Goal: Information Seeking & Learning: Learn about a topic

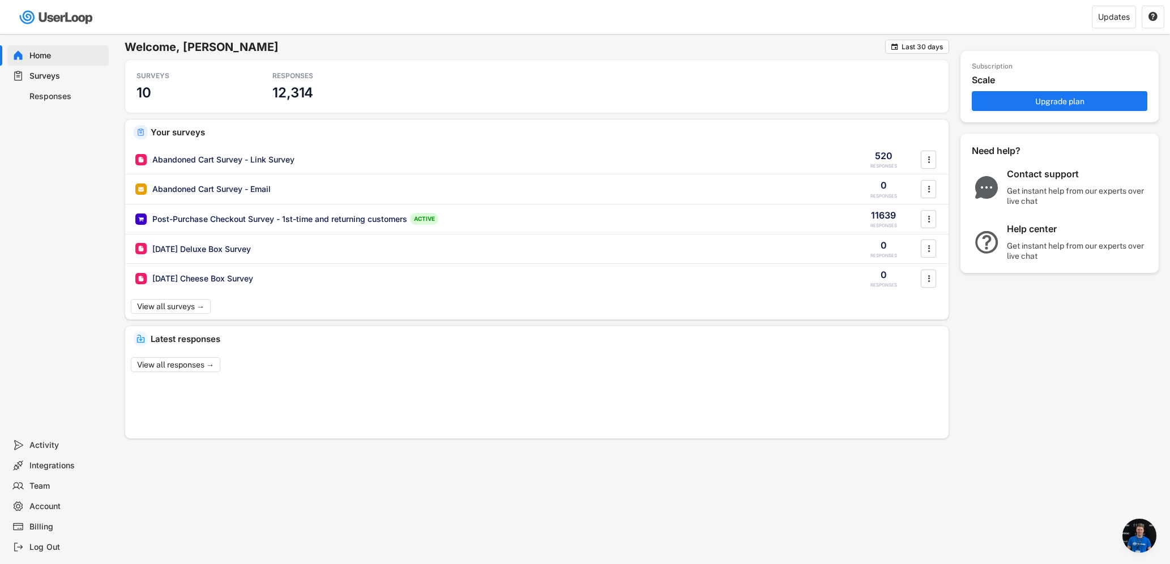
scroll to position [4613, 0]
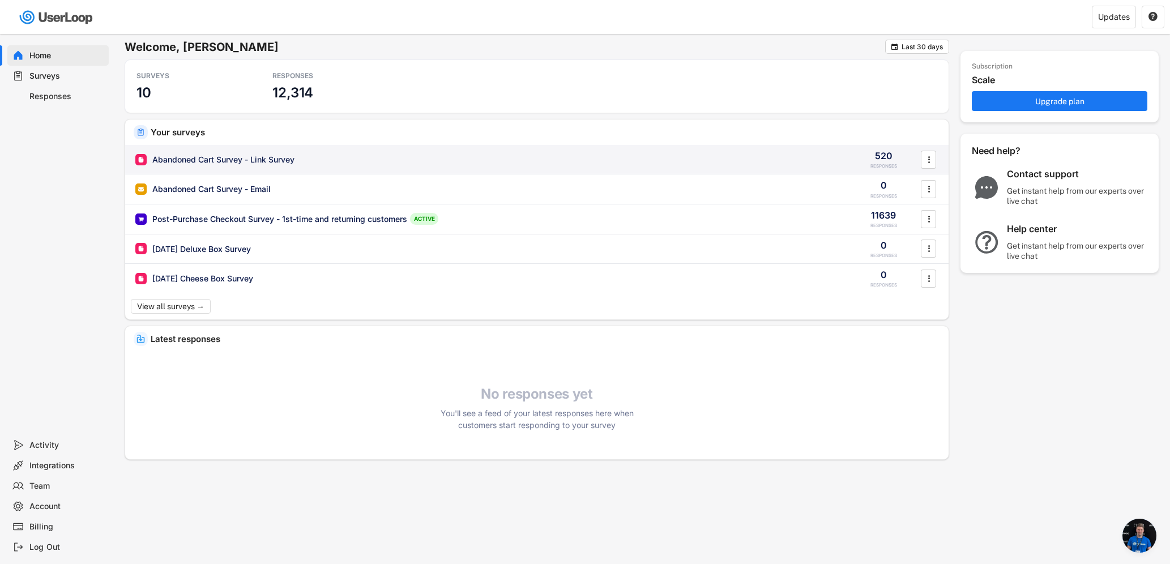
click at [228, 160] on div "Abandoned Cart Survey - Link Survey" at bounding box center [223, 159] width 142 height 11
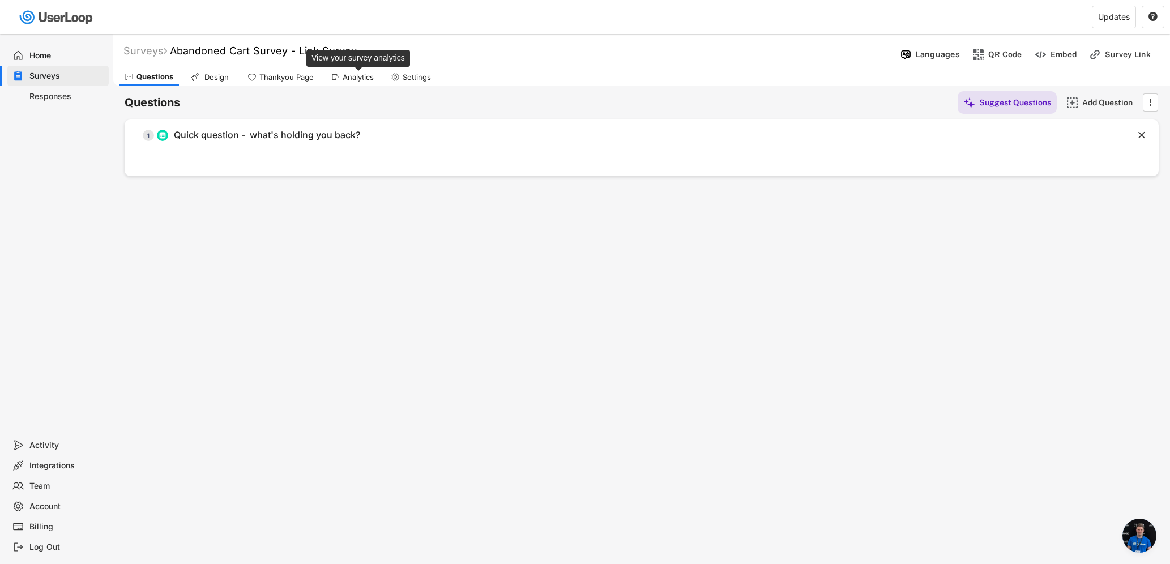
click at [356, 77] on div "Analytics" at bounding box center [358, 78] width 31 height 10
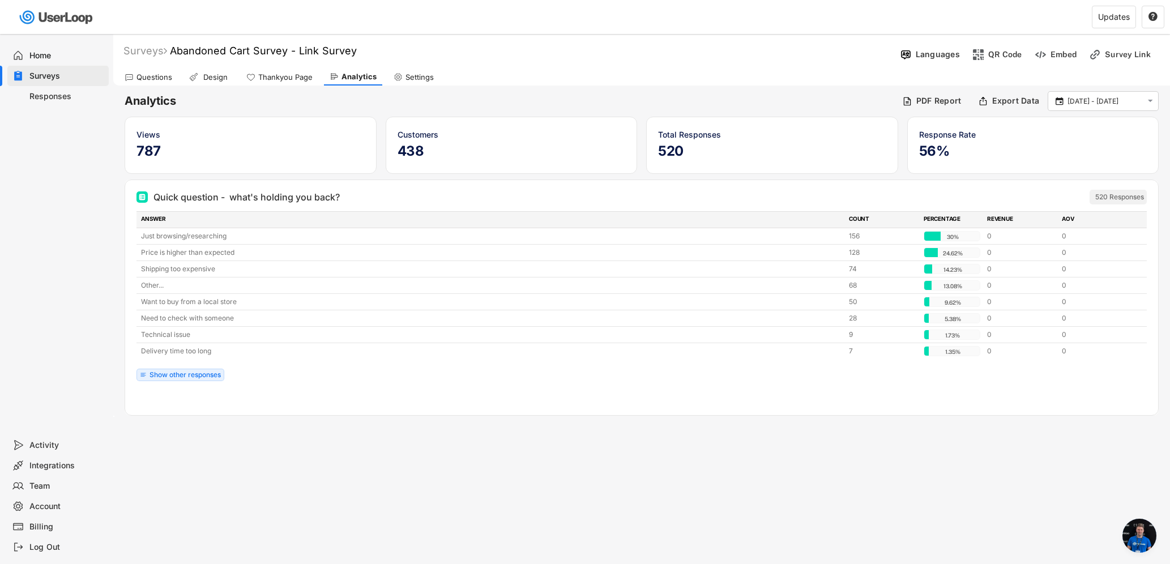
scroll to position [4613, 0]
click at [187, 375] on div "Show other responses" at bounding box center [185, 375] width 71 height 7
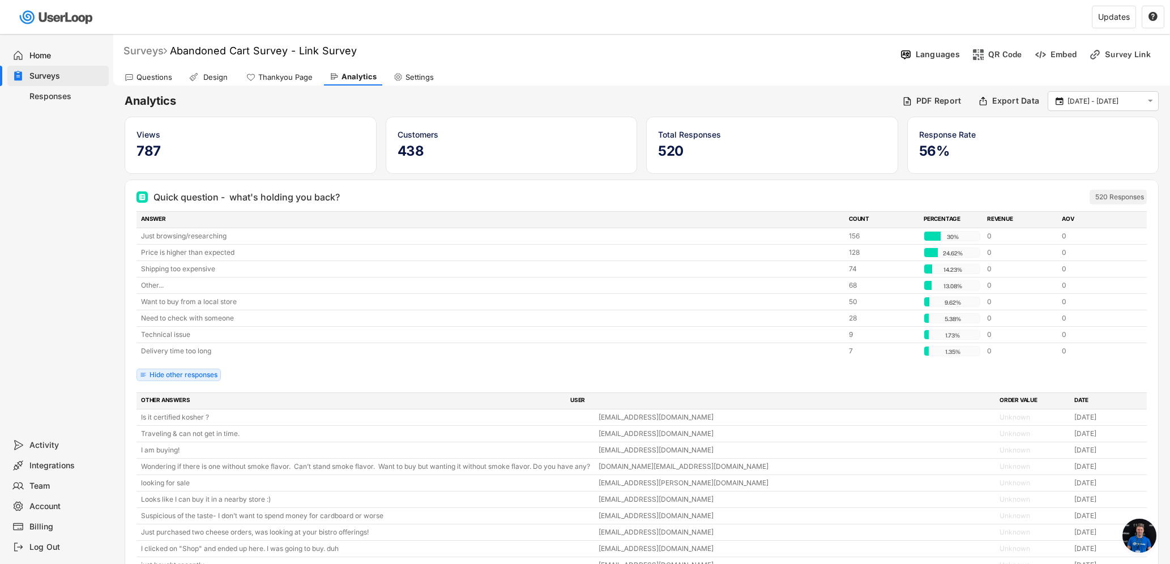
click at [134, 51] on div "Surveys" at bounding box center [145, 50] width 44 height 13
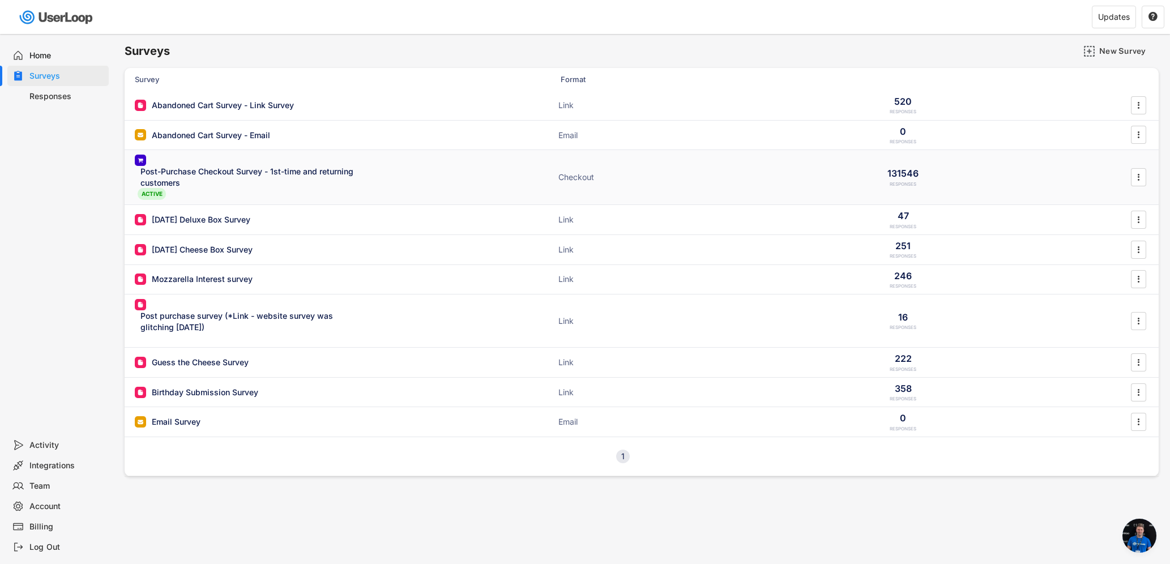
click at [225, 173] on div "Post-Purchase Checkout Survey - 1st-time and returning customers" at bounding box center [250, 177] width 221 height 22
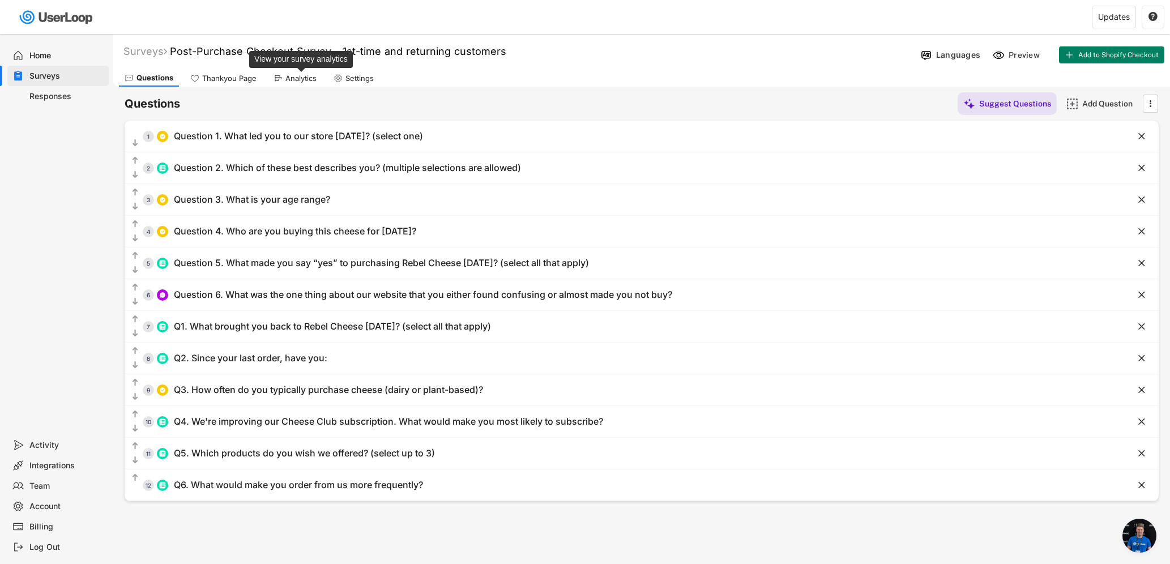
click at [296, 79] on div "Analytics" at bounding box center [301, 79] width 31 height 10
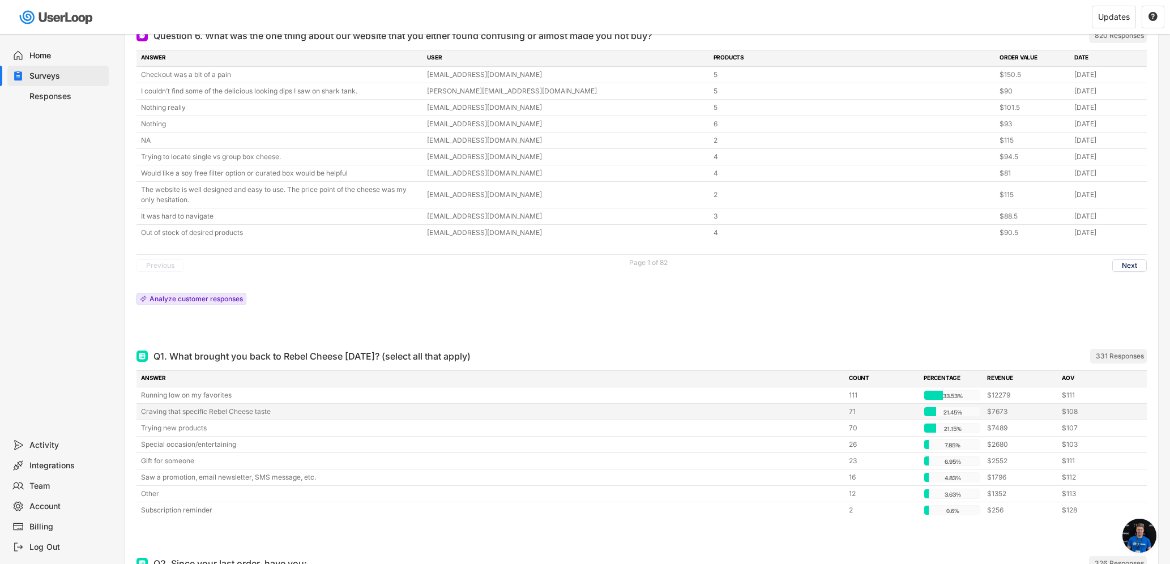
scroll to position [2436, 0]
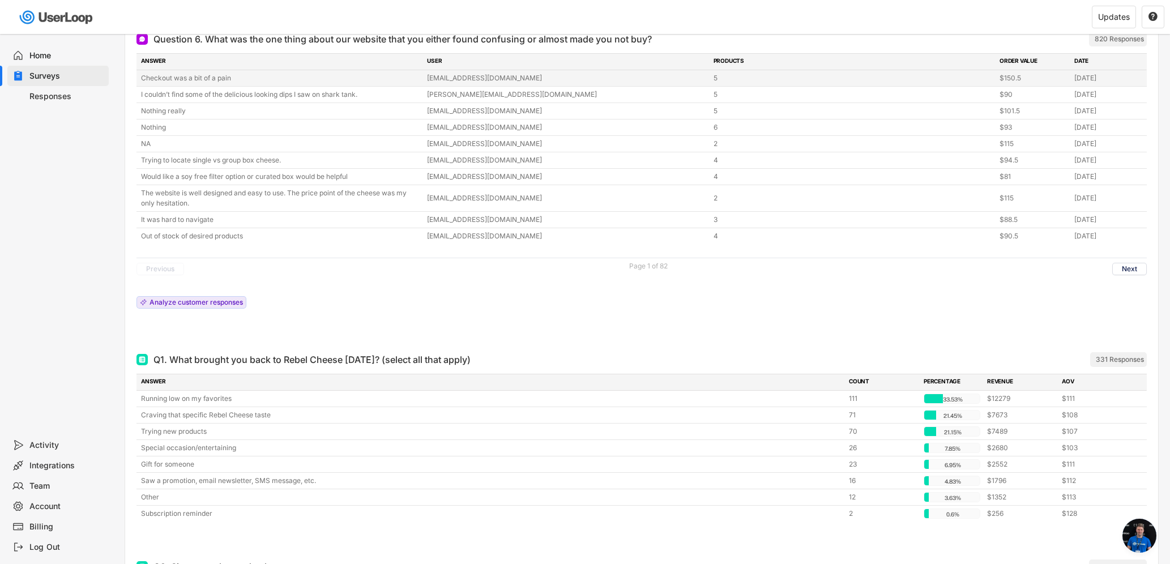
click at [183, 76] on div "Checkout was a bit of a pain" at bounding box center [280, 78] width 279 height 10
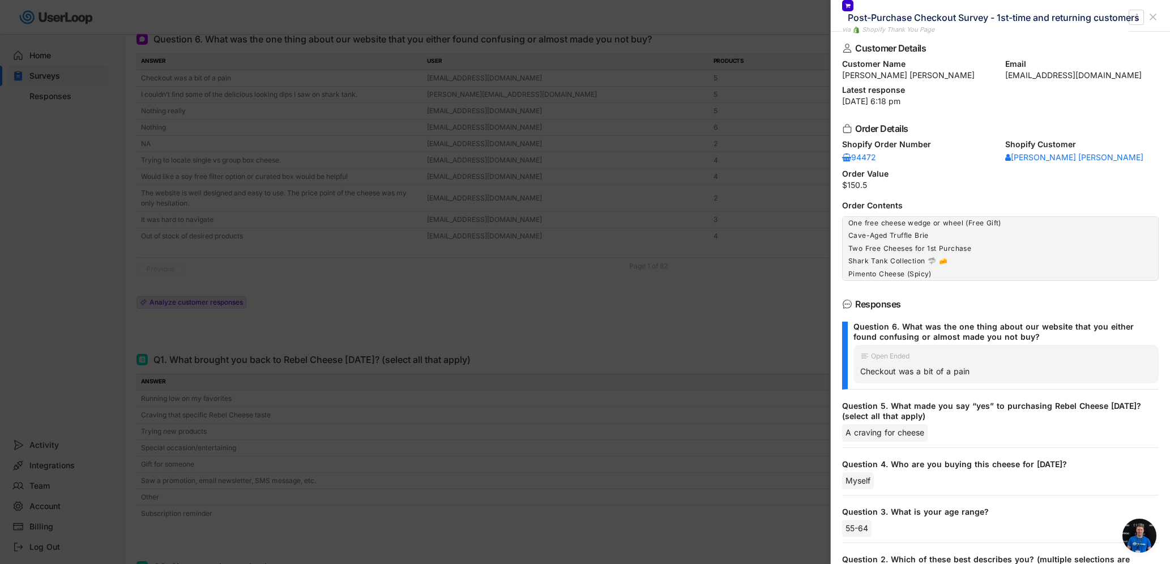
click at [1155, 16] on icon at bounding box center [1153, 16] width 11 height 11
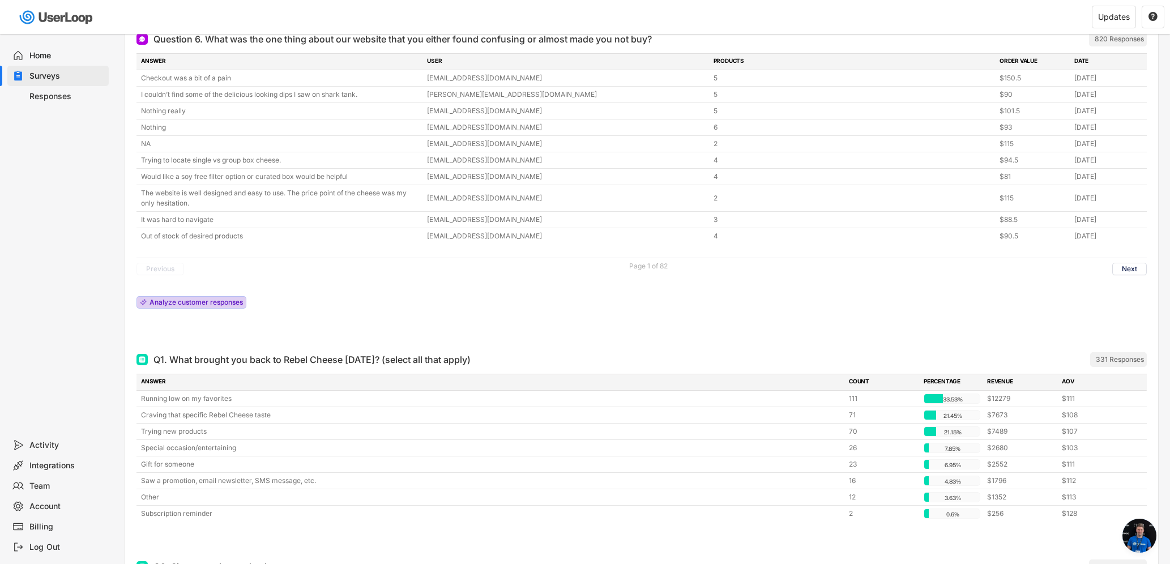
click at [207, 304] on div "Analyze customer responses" at bounding box center [196, 302] width 93 height 7
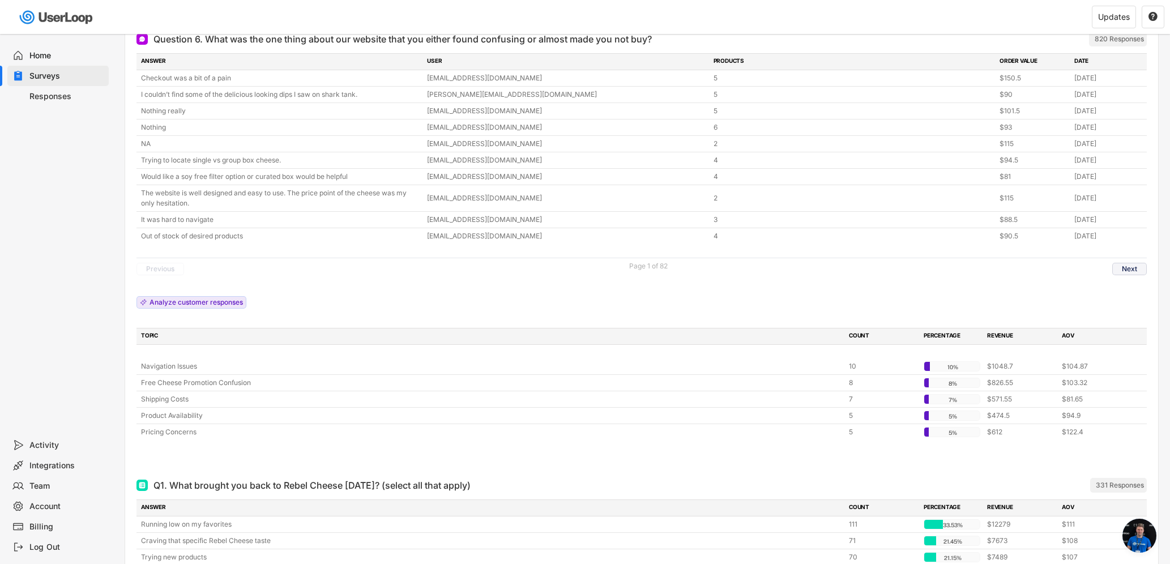
click at [1127, 265] on button "Next" at bounding box center [1130, 269] width 35 height 12
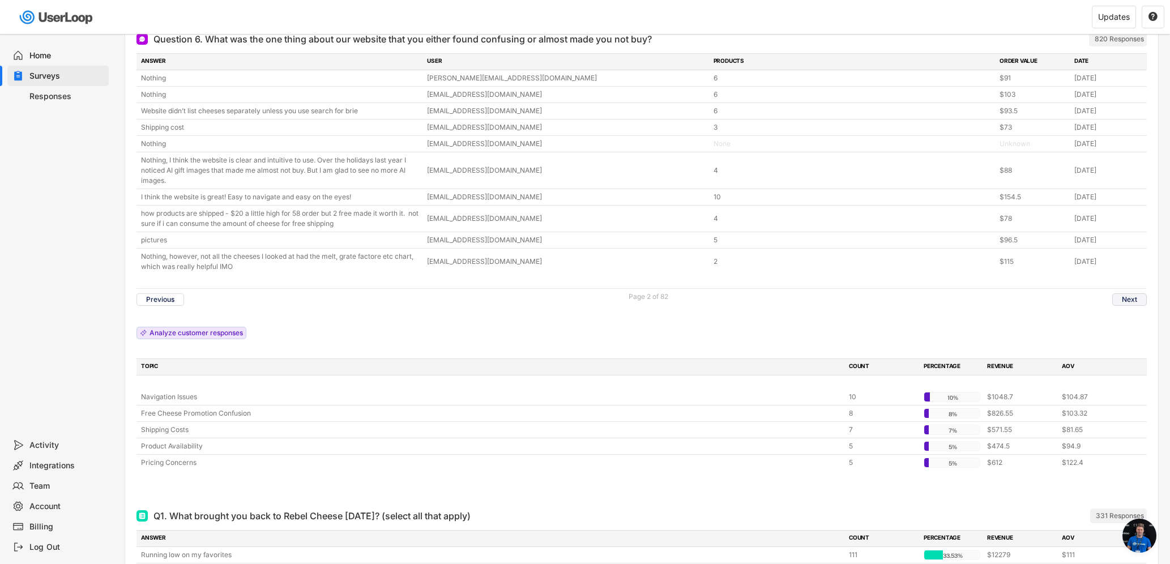
click at [1146, 300] on button "Next" at bounding box center [1130, 299] width 35 height 12
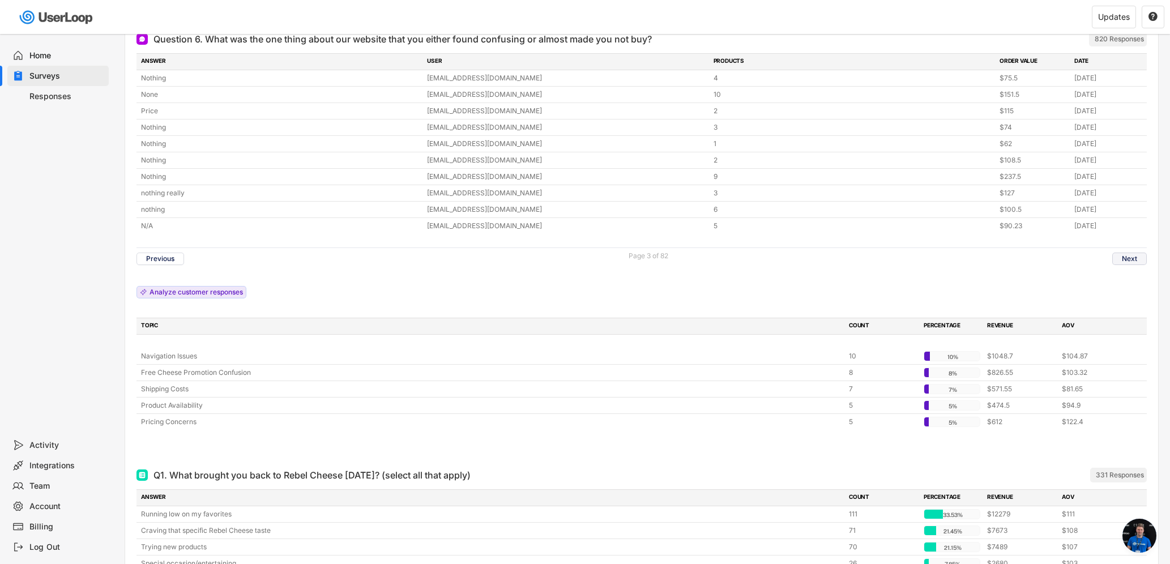
click at [1123, 255] on button "Next" at bounding box center [1130, 259] width 35 height 12
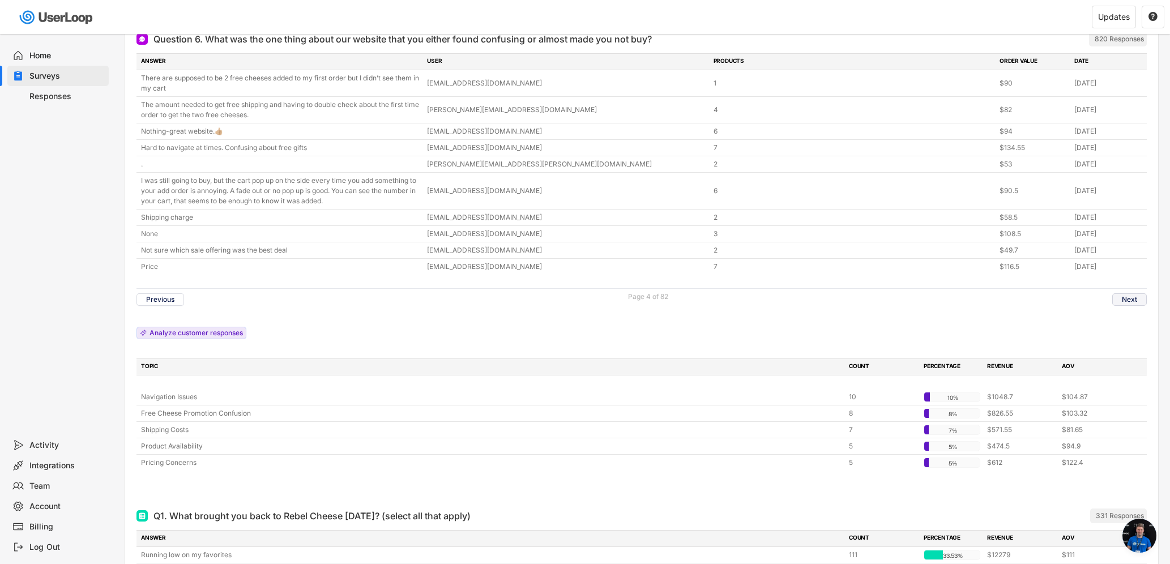
click at [1142, 298] on button "Next" at bounding box center [1130, 299] width 35 height 12
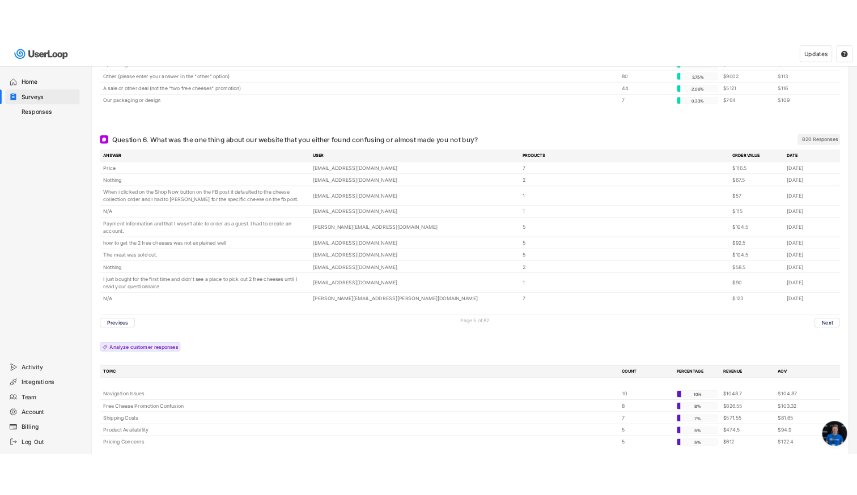
scroll to position [2344, 0]
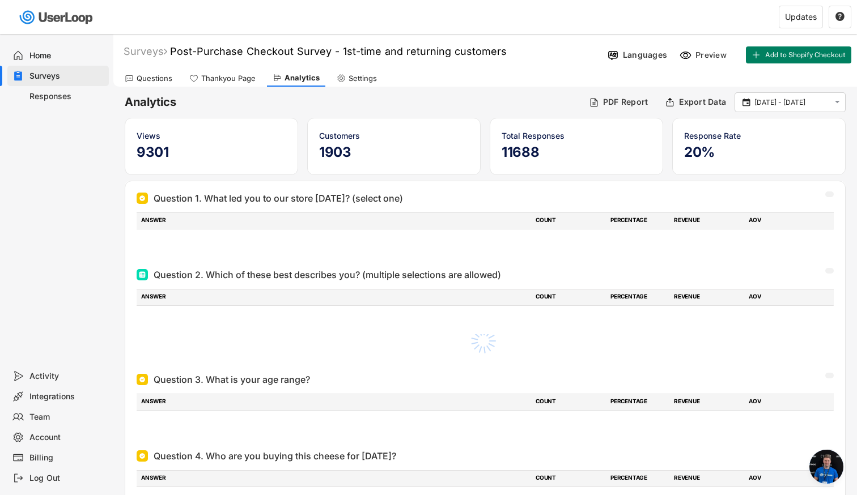
scroll to position [4613, 0]
click at [159, 76] on div "Questions" at bounding box center [155, 79] width 36 height 10
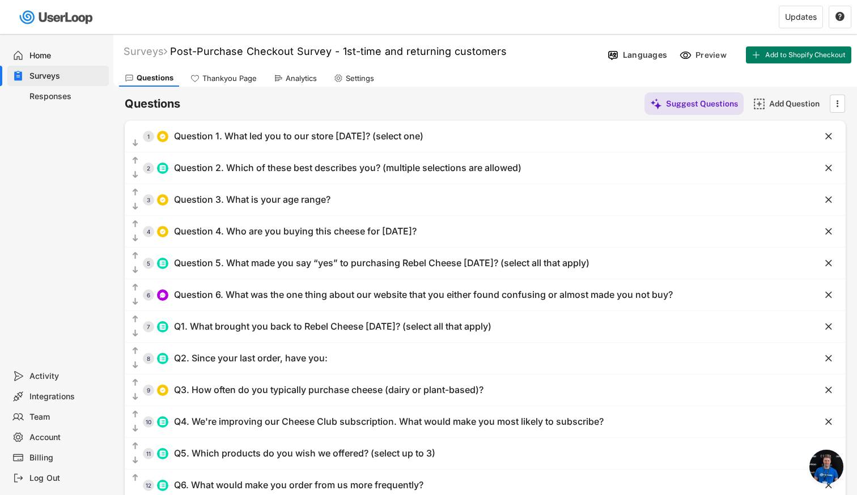
click at [53, 74] on div "Surveys" at bounding box center [66, 76] width 75 height 11
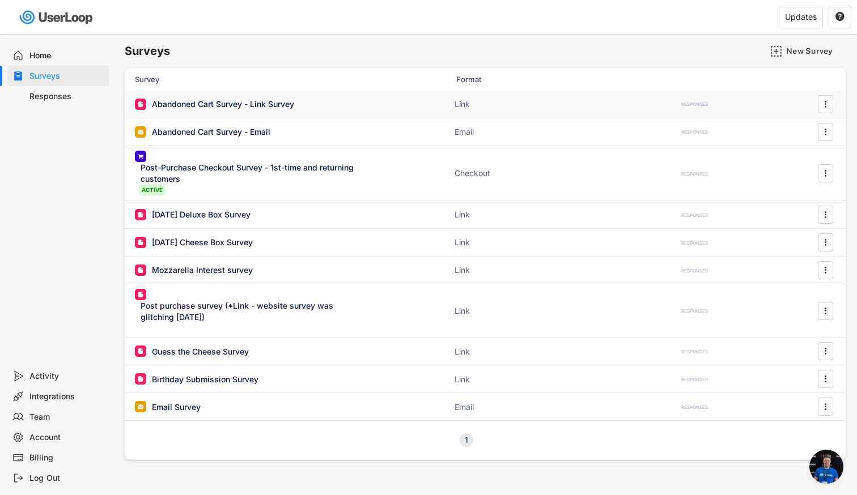
click at [197, 105] on div "Abandoned Cart Survey - Link Survey" at bounding box center [223, 104] width 142 height 11
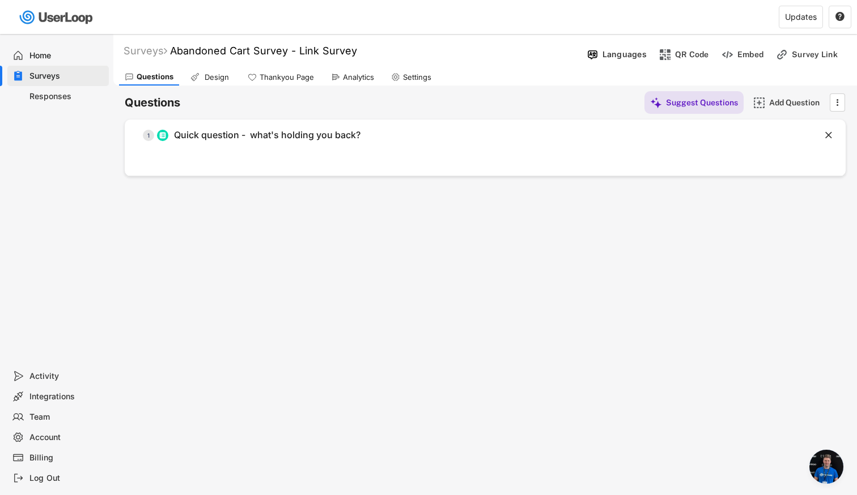
click at [353, 75] on div "Analytics" at bounding box center [358, 78] width 31 height 10
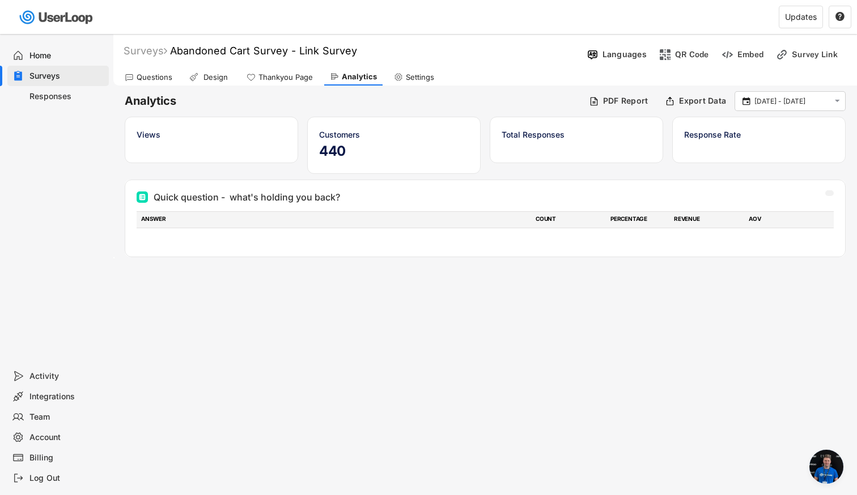
scroll to position [4613, 0]
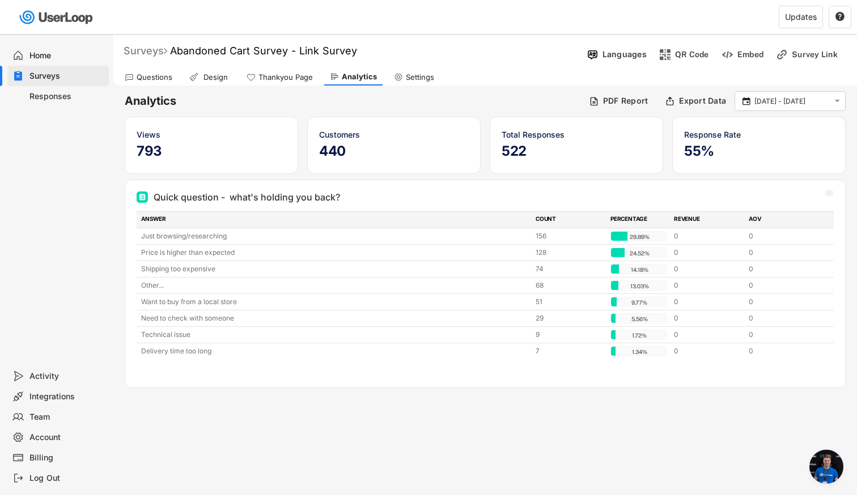
click at [155, 54] on div "Surveys" at bounding box center [145, 50] width 44 height 13
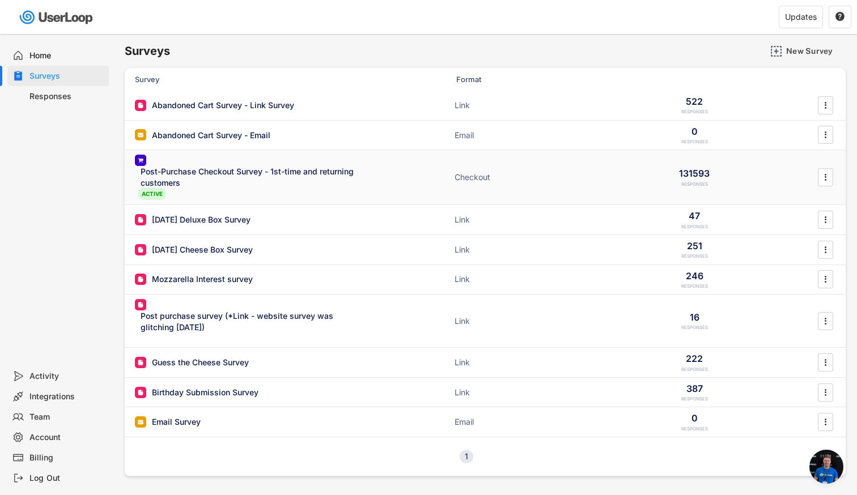
click at [209, 172] on div "Post-Purchase Checkout Survey - 1st-time and returning customers" at bounding box center [250, 177] width 221 height 22
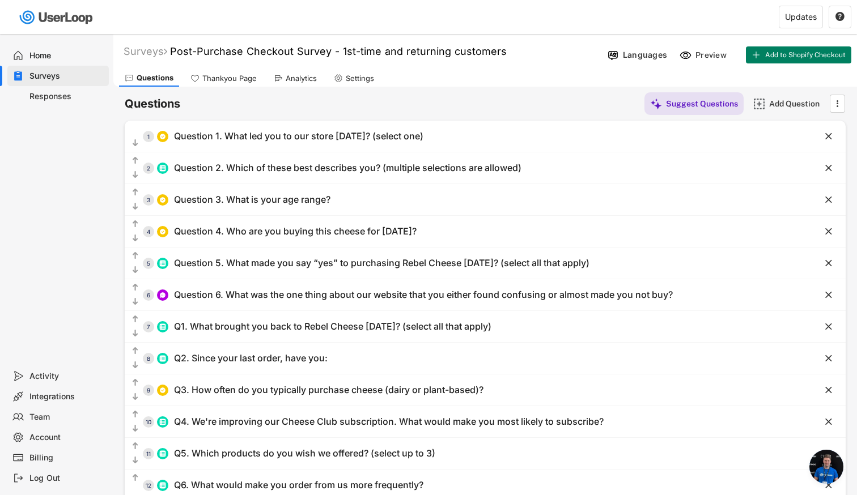
click at [295, 76] on div "Analytics" at bounding box center [301, 79] width 31 height 10
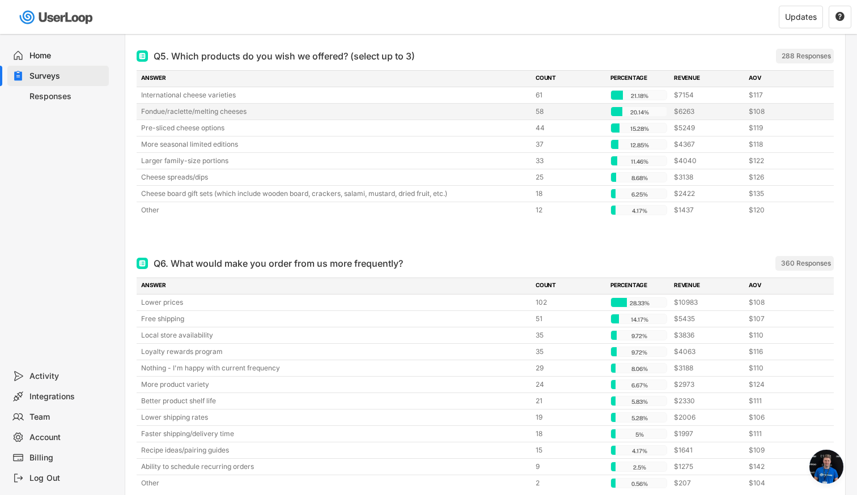
scroll to position [3382, 0]
